Goal: Task Accomplishment & Management: Complete application form

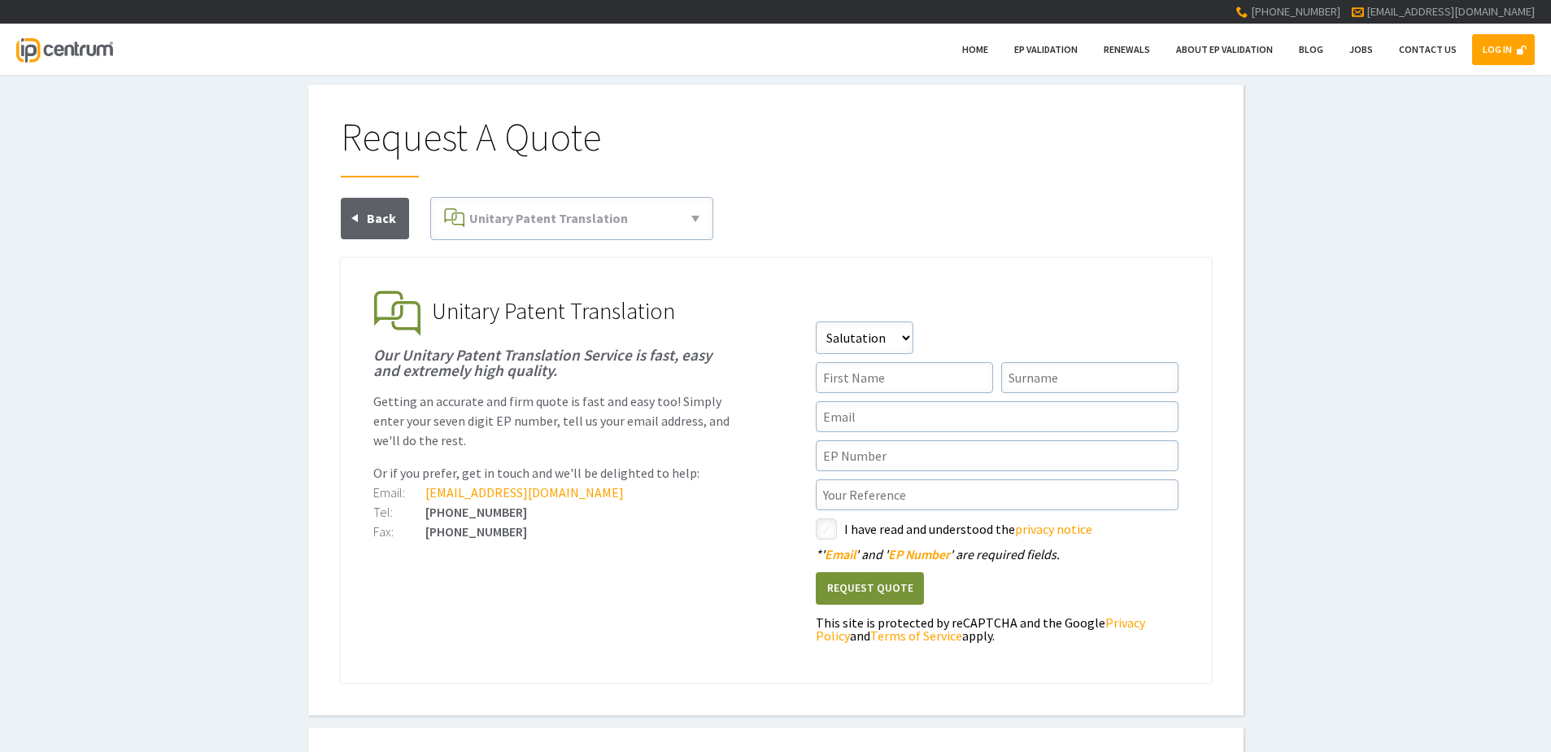
type input"] "[EMAIL_ADDRESS][DOMAIN_NAME]"
click at [1504, 62] on link "LOG IN" at bounding box center [1503, 49] width 63 height 31
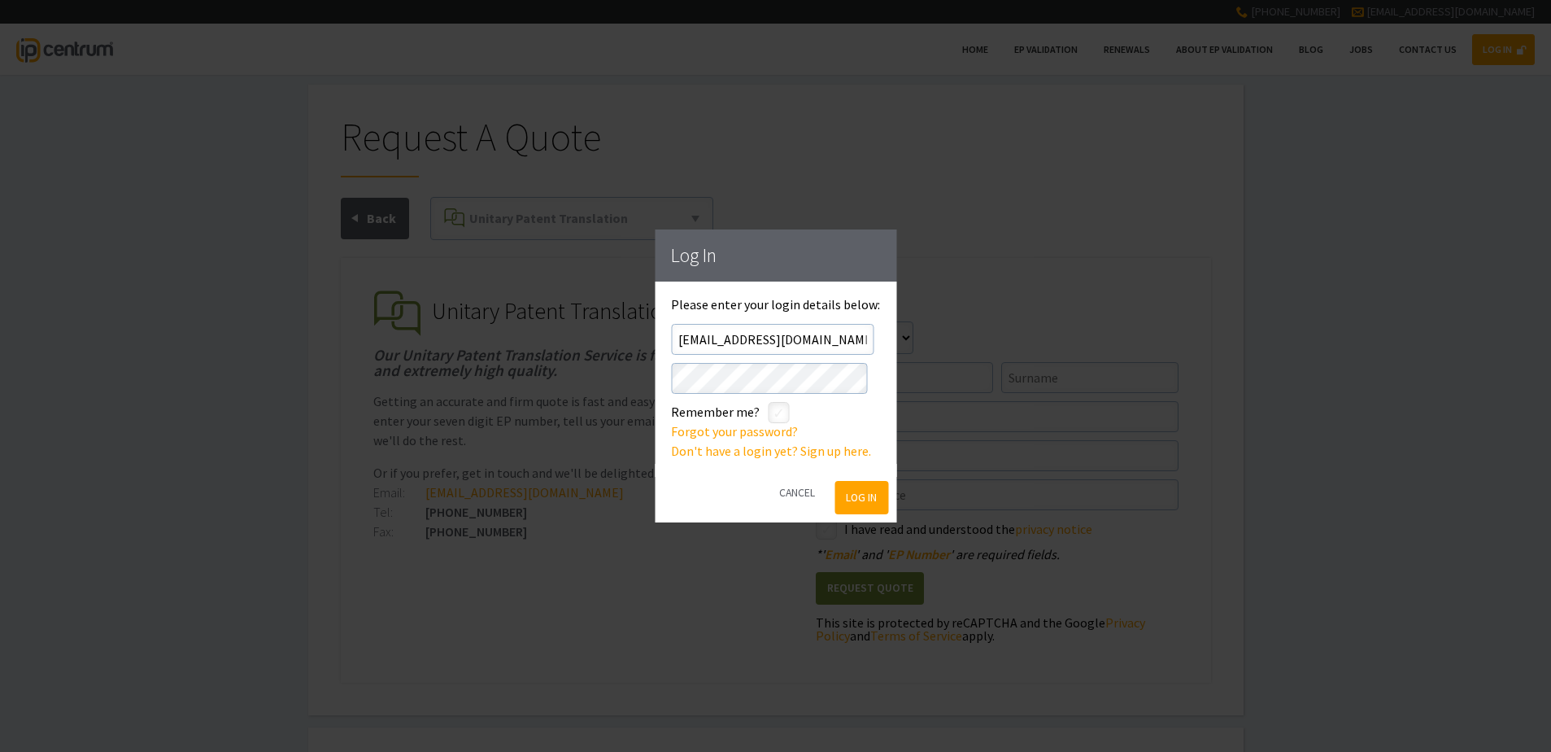
click at [784, 414] on input"] "checkbox" at bounding box center [781, 414] width 20 height 20
checkbox input"] "true"
click at [849, 488] on button "Log In" at bounding box center [861, 497] width 53 height 33
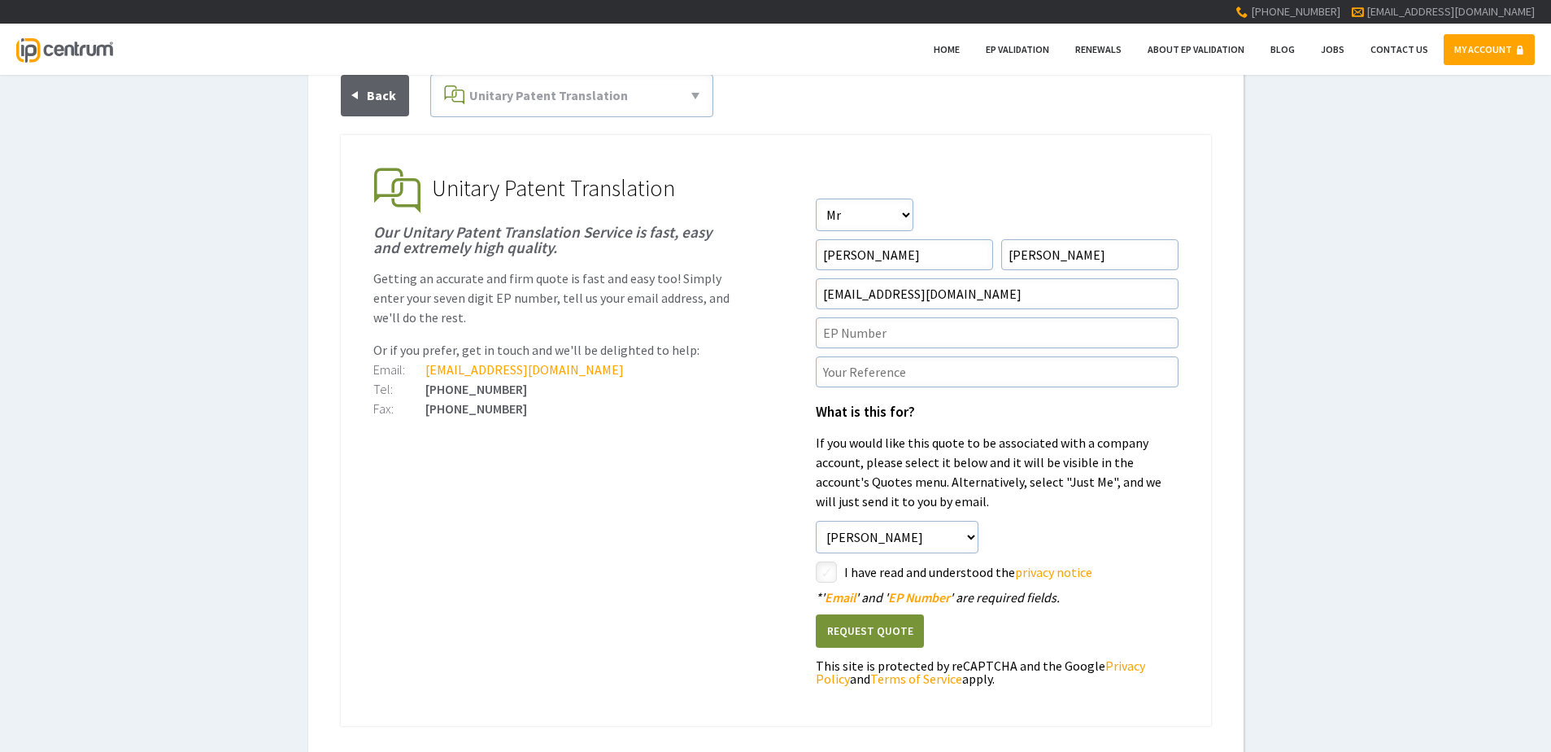
scroll to position [163, 0]
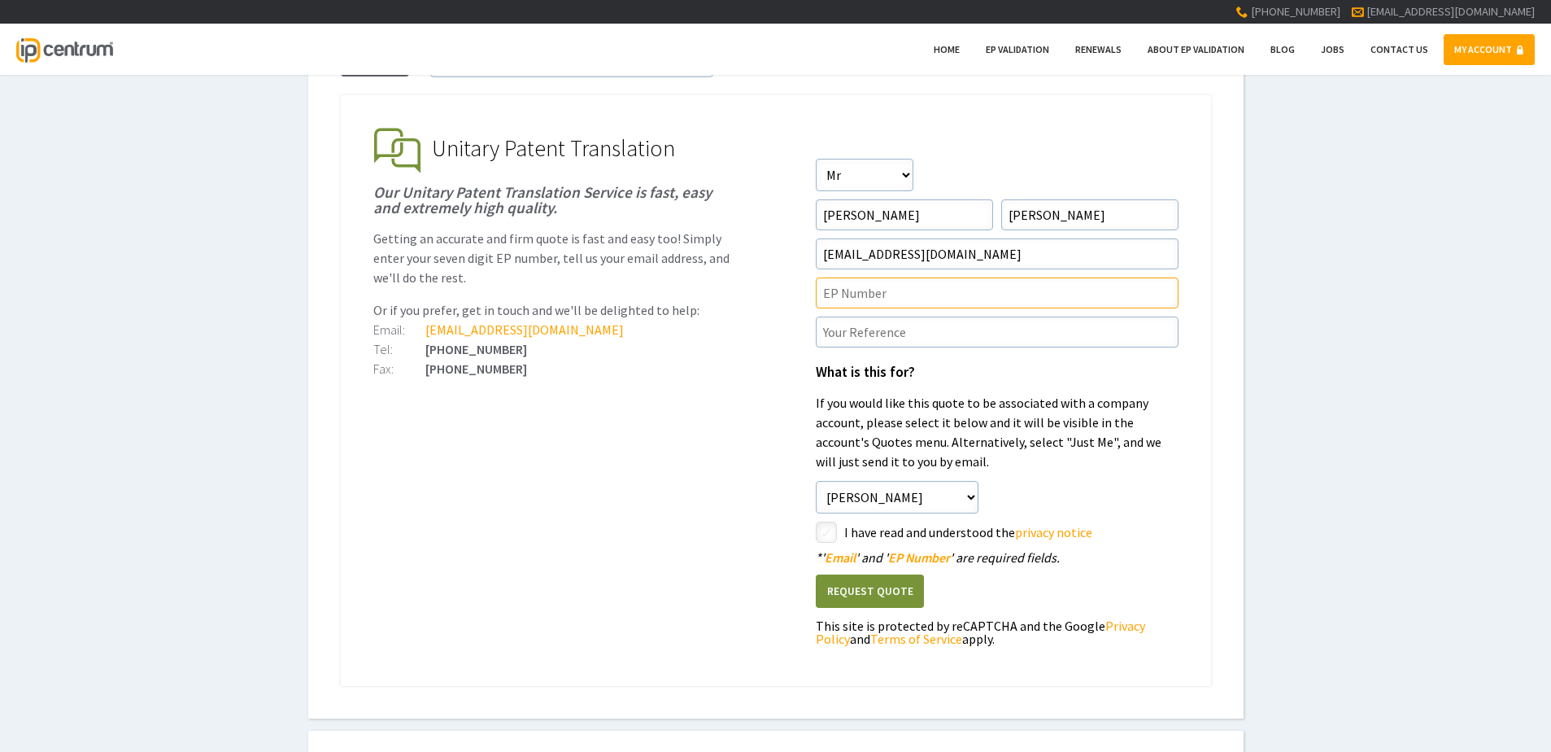
click at [844, 293] on input"] "text" at bounding box center [997, 292] width 363 height 31
click at [857, 308] on form "Salutation Salutation Mr Mrs Miss Ms Dr [PERSON_NAME] First Name [PERSON_NAME] …" at bounding box center [997, 406] width 363 height 495
click at [869, 300] on input"] "text" at bounding box center [997, 292] width 363 height 31
paste input"] "4354702"
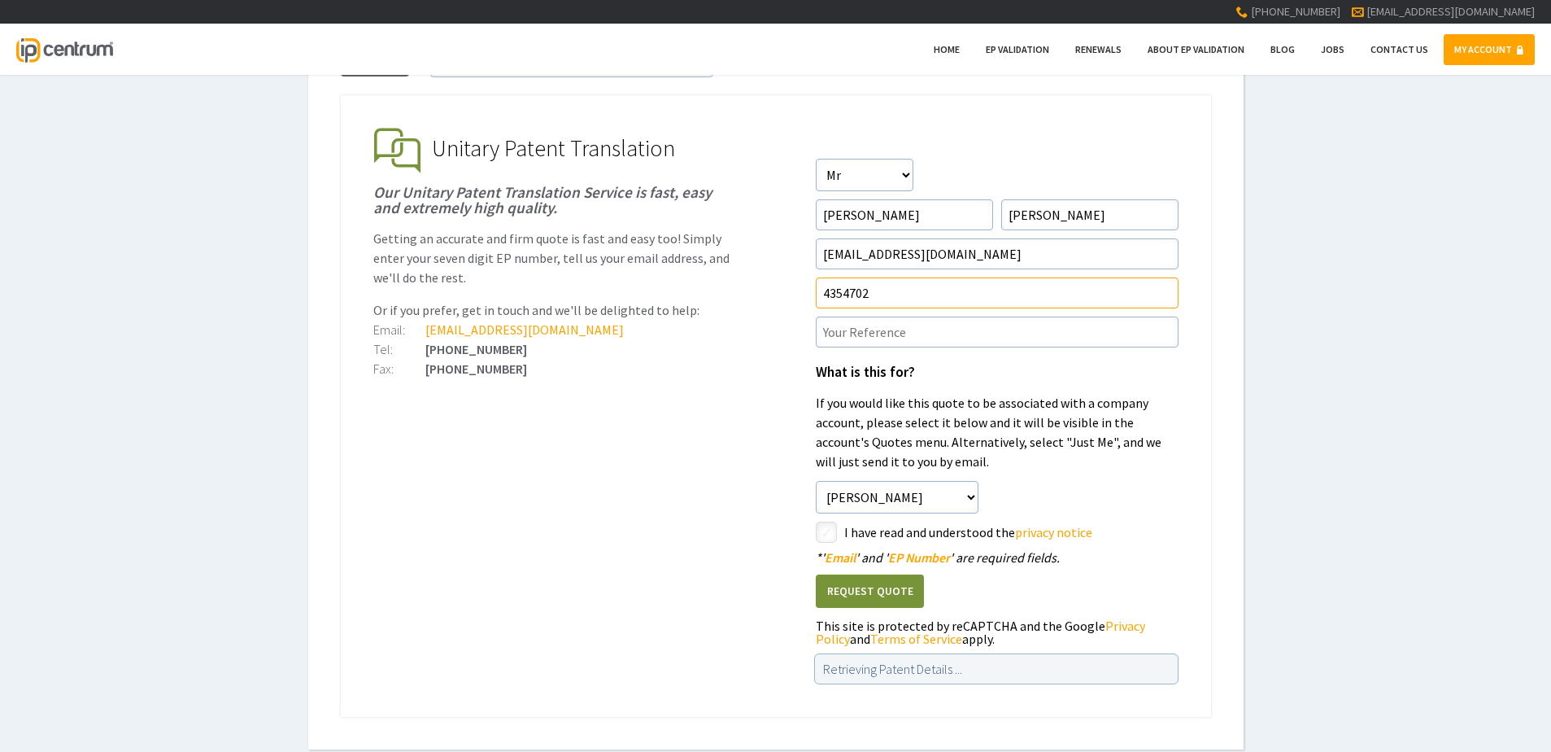
type input"] "4354702"
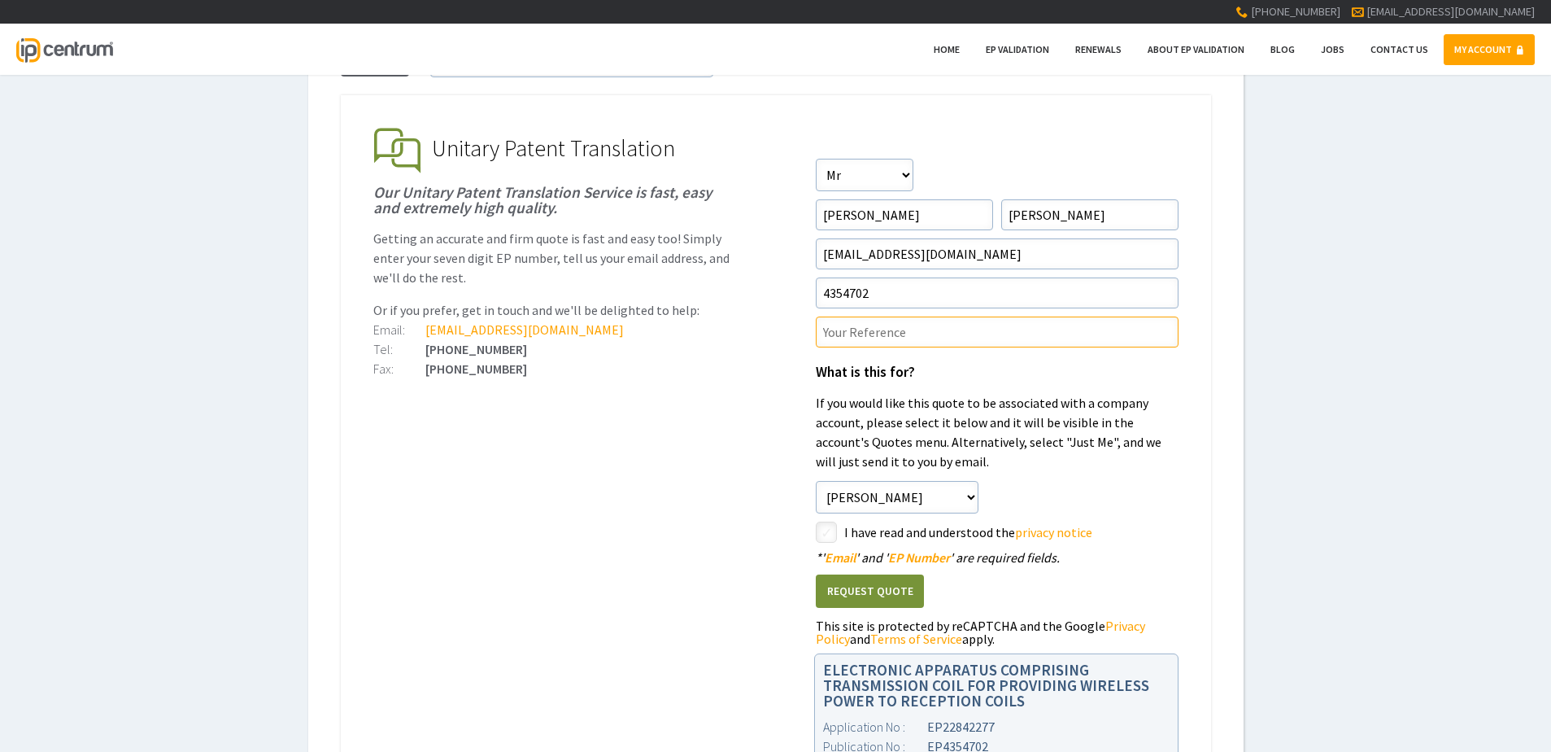
click at [896, 327] on input"] "text" at bounding box center [997, 331] width 363 height 31
paste input"] "P46000UP1V"
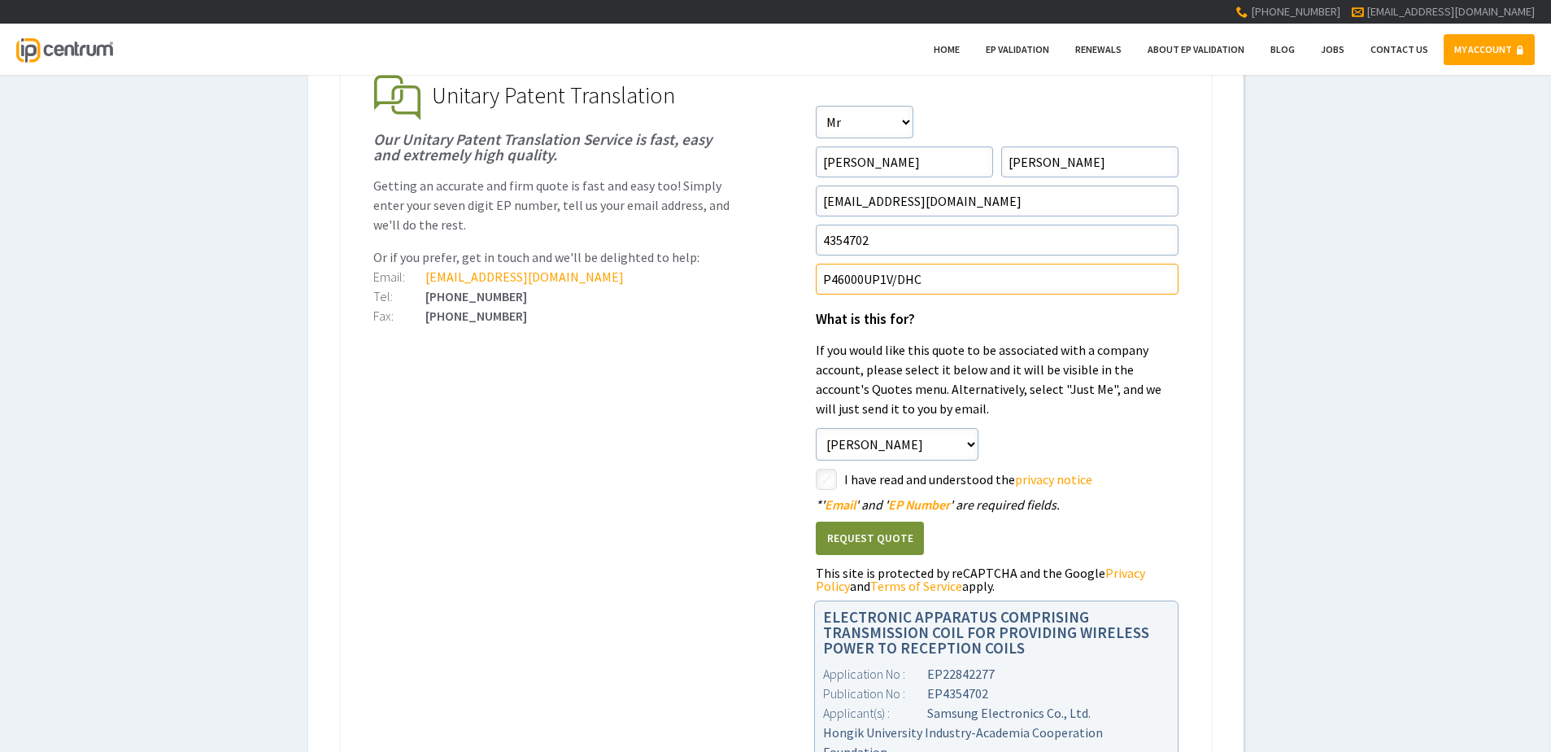
scroll to position [244, 0]
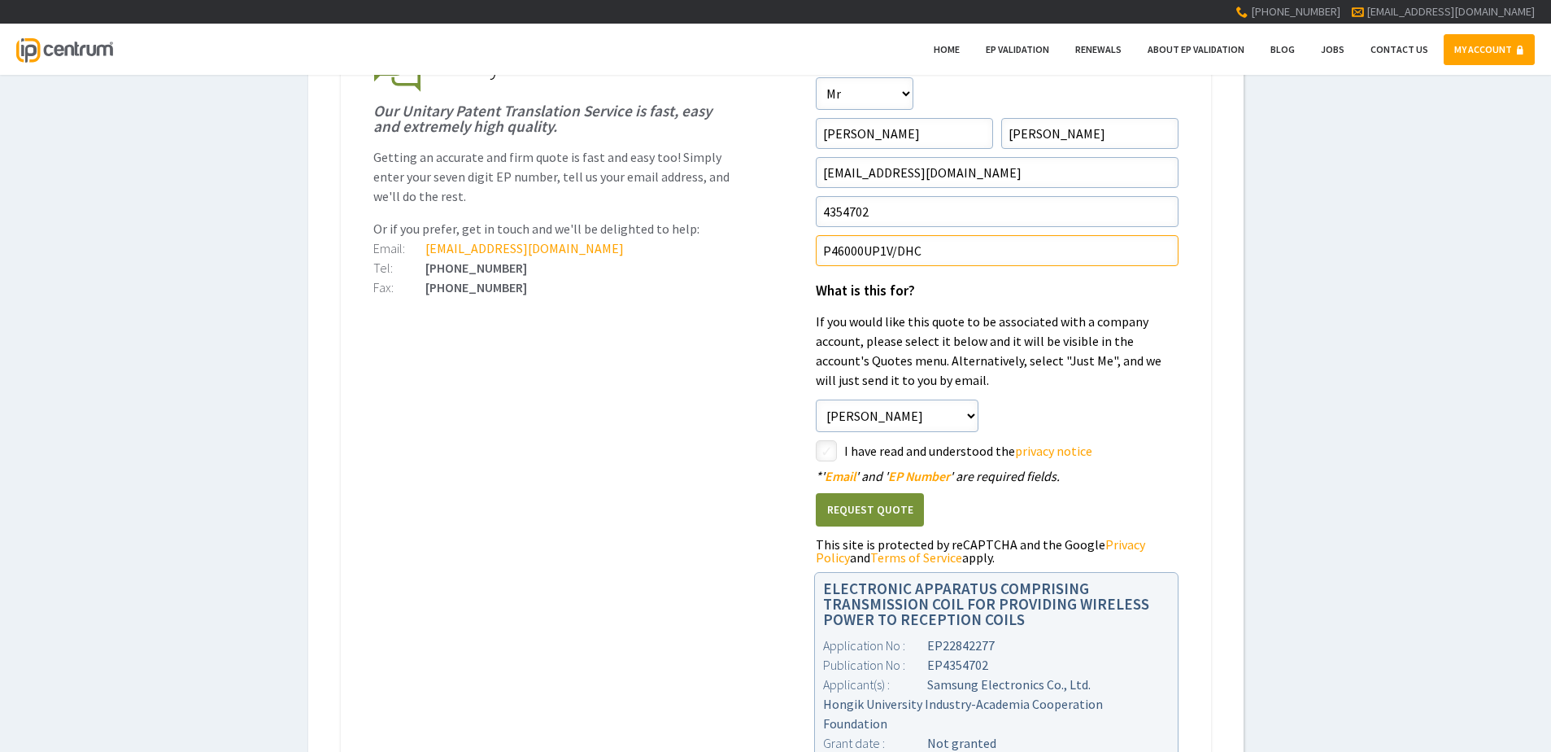
type input"] "P46000UP1V/DHC"
click at [830, 448] on input"] "checkbox" at bounding box center [829, 453] width 20 height 20
checkbox input"] "true"
click at [904, 511] on button "Request Quote" at bounding box center [870, 509] width 108 height 33
